Goal: Register for event/course

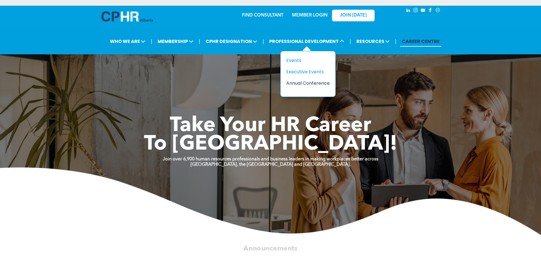
click at [308, 82] on div "Annual Conference" at bounding box center [305, 83] width 39 height 7
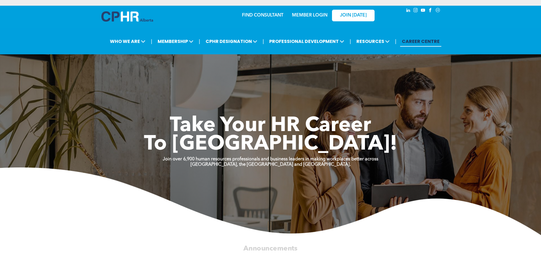
drag, startPoint x: 508, startPoint y: 192, endPoint x: 455, endPoint y: 183, distance: 53.0
click at [508, 192] on img at bounding box center [270, 201] width 541 height 68
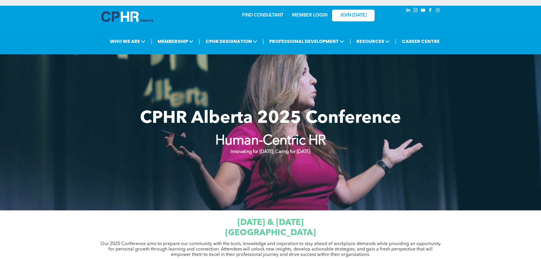
click at [135, 18] on img at bounding box center [127, 16] width 52 height 11
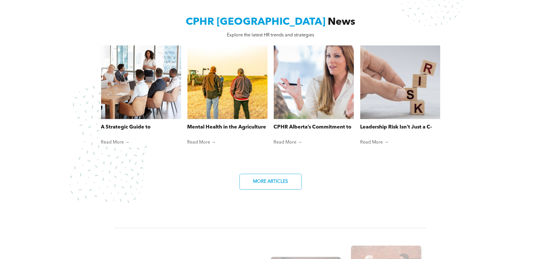
scroll to position [369, 0]
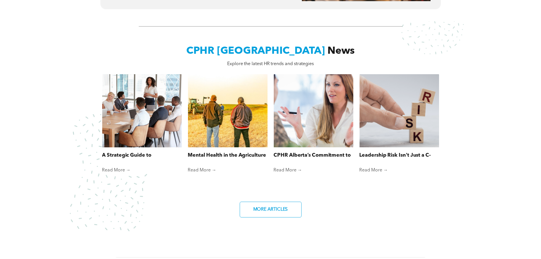
click at [118, 126] on div at bounding box center [142, 111] width 84 height 78
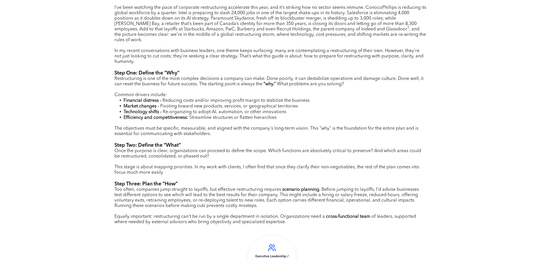
scroll to position [284, 0]
